Goal: Task Accomplishment & Management: Use online tool/utility

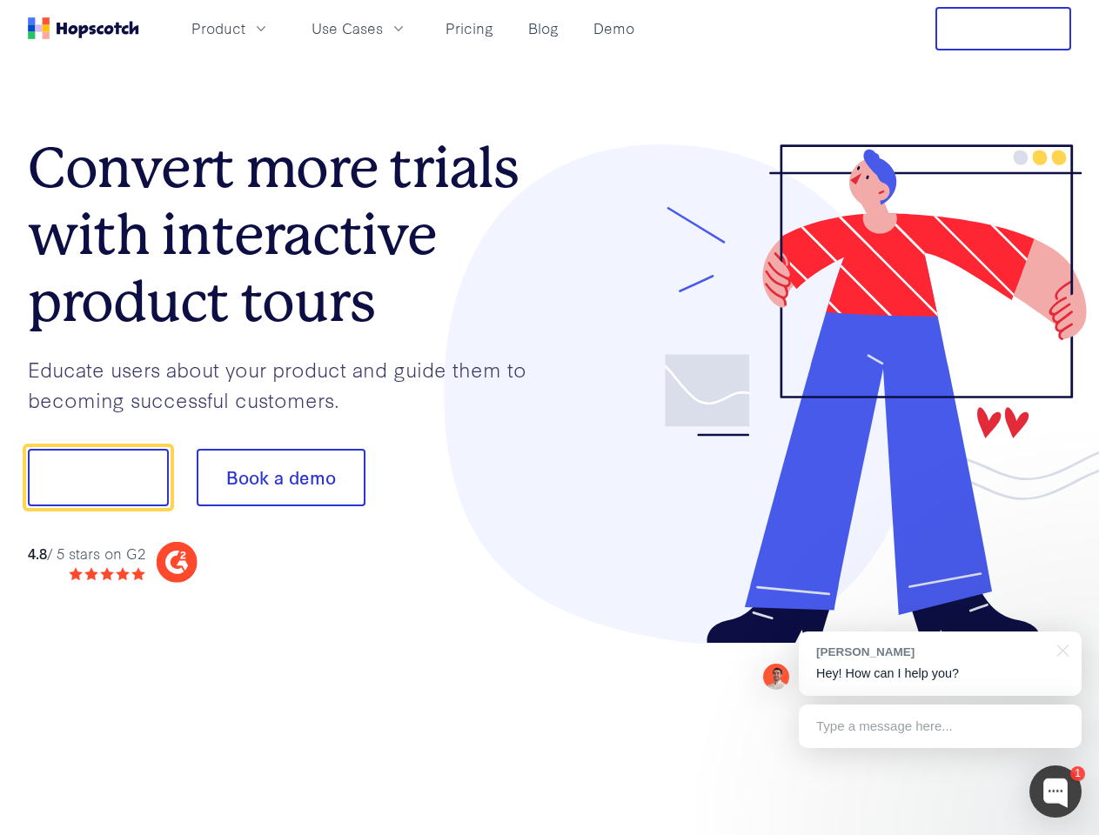
click at [550, 418] on div at bounding box center [811, 394] width 522 height 500
click at [245, 28] on span "Product" at bounding box center [218, 28] width 54 height 22
click at [383, 28] on span "Use Cases" at bounding box center [347, 28] width 71 height 22
click at [1003, 29] on button "Free Trial" at bounding box center [1003, 29] width 136 height 44
click at [97, 478] on button "Show me!" at bounding box center [98, 477] width 141 height 57
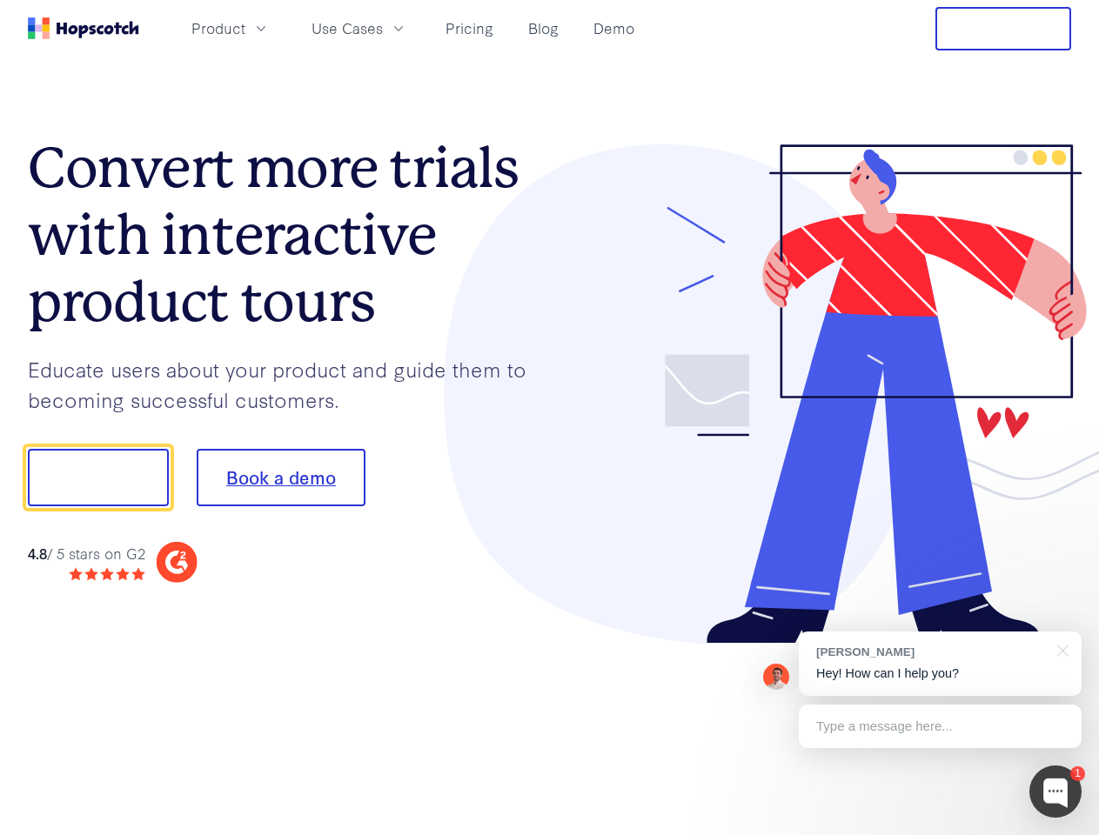
click at [280, 478] on button "Book a demo" at bounding box center [281, 477] width 169 height 57
click at [1056, 792] on div at bounding box center [1055, 792] width 52 height 52
click at [940, 664] on div "[PERSON_NAME] Hey! How can I help you?" at bounding box center [940, 664] width 283 height 64
click at [1060, 649] on div at bounding box center [918, 475] width 326 height 580
click at [940, 727] on div at bounding box center [918, 475] width 326 height 580
